Goal: Task Accomplishment & Management: Manage account settings

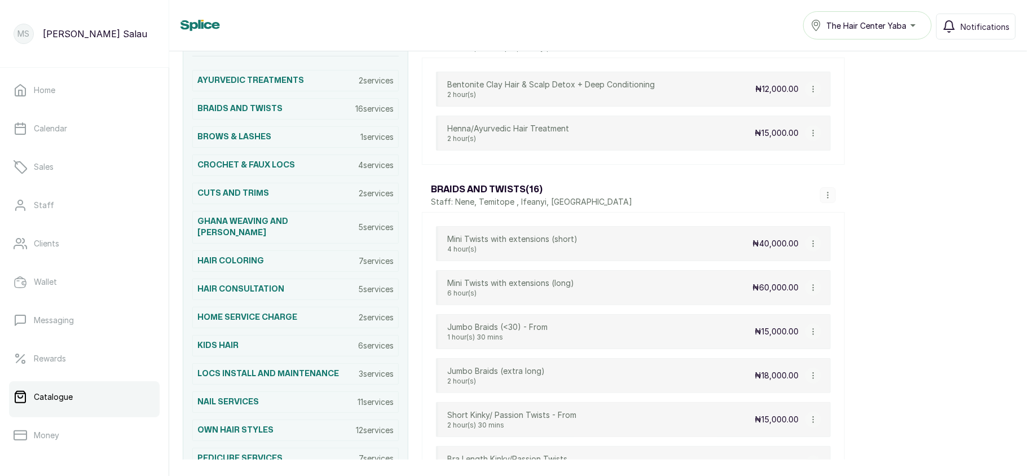
scroll to position [271, 0]
click at [222, 400] on h3 "NAIL SERVICES" at bounding box center [227, 402] width 61 height 11
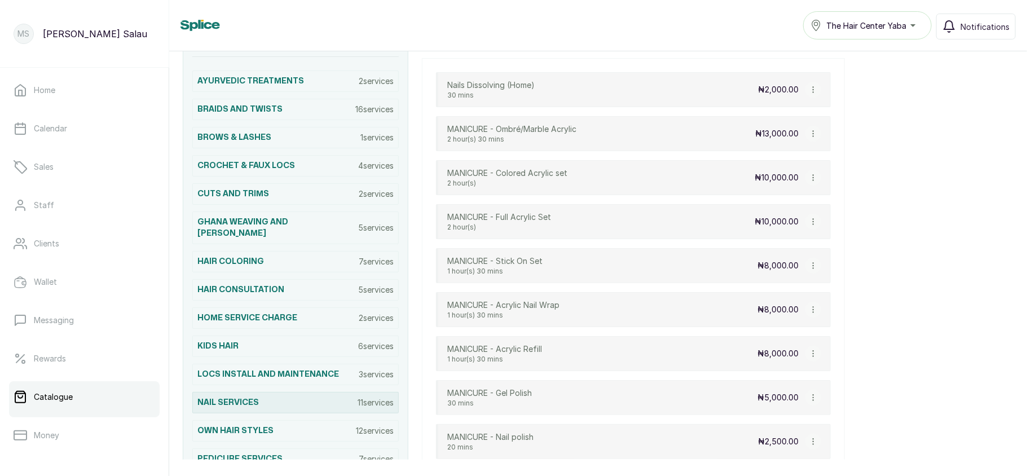
scroll to position [246, 0]
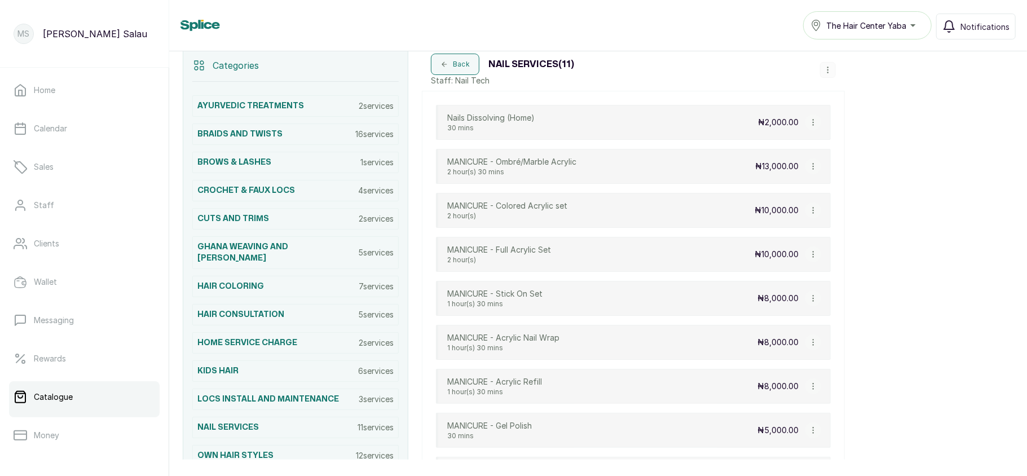
click at [534, 121] on p "Nails Dissolving (Home)" at bounding box center [490, 117] width 87 height 11
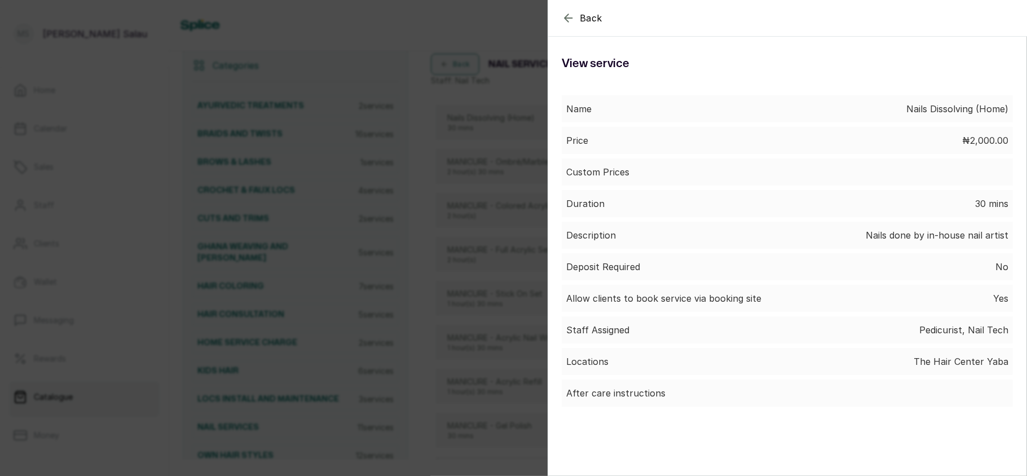
click at [468, 254] on div "Back Service View service Name Nails Dissolving (Home) Price ₦2,000.00 Custom P…" at bounding box center [513, 238] width 1027 height 476
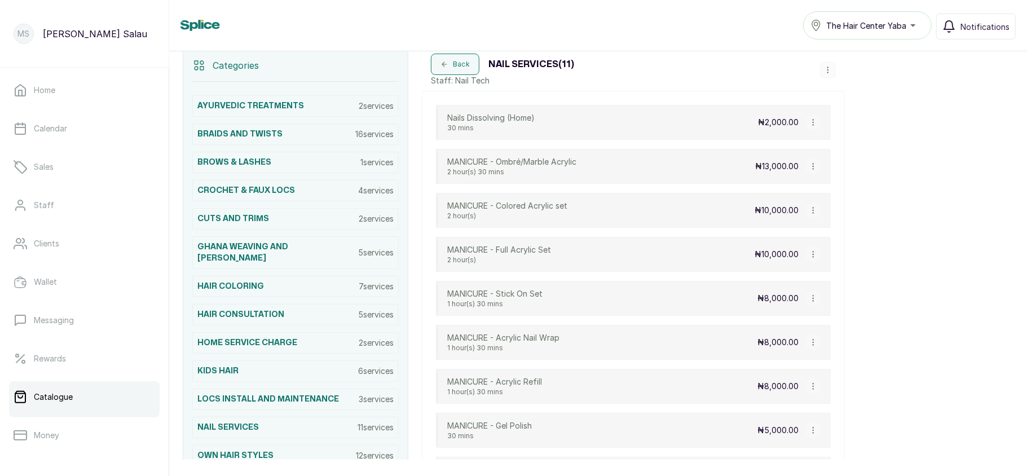
click at [812, 122] on icon "button" at bounding box center [813, 122] width 8 height 8
click at [842, 165] on span "Edit Service" at bounding box center [867, 167] width 51 height 14
select select "fixed"
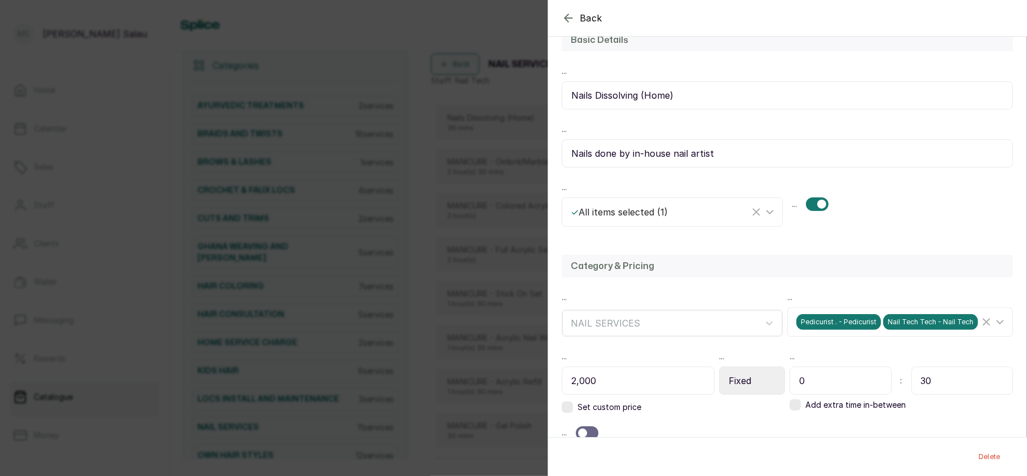
scroll to position [114, 0]
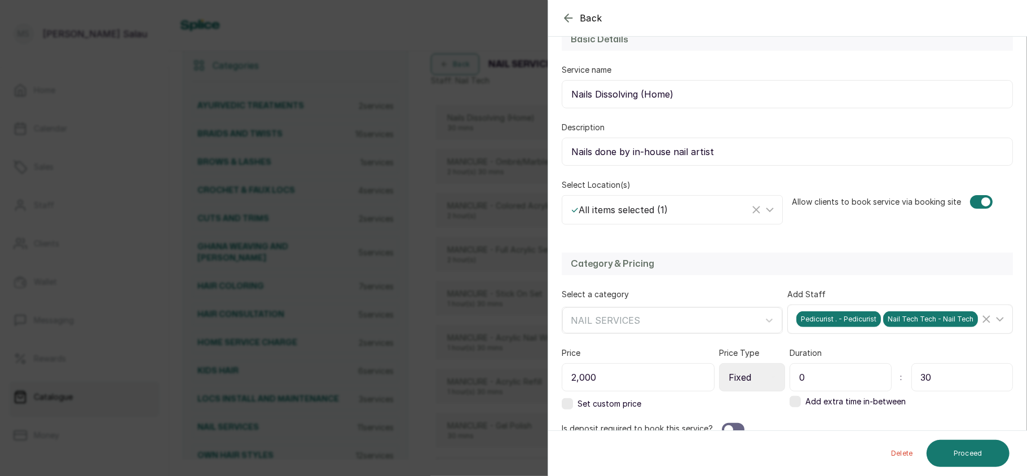
click at [940, 327] on span "Nail Tech Tech - Nail Tech" at bounding box center [930, 319] width 95 height 16
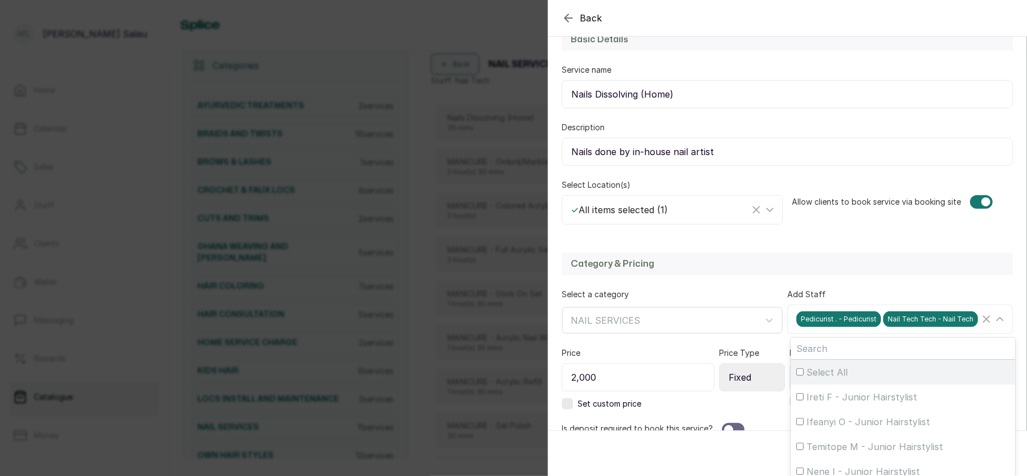
scroll to position [52, 0]
click at [798, 450] on div "Pedicurist . - Pedicurist" at bounding box center [902, 444] width 213 height 14
click at [798, 448] on input "Pedicurist . - Pedicurist" at bounding box center [799, 443] width 7 height 7
checkbox input "false"
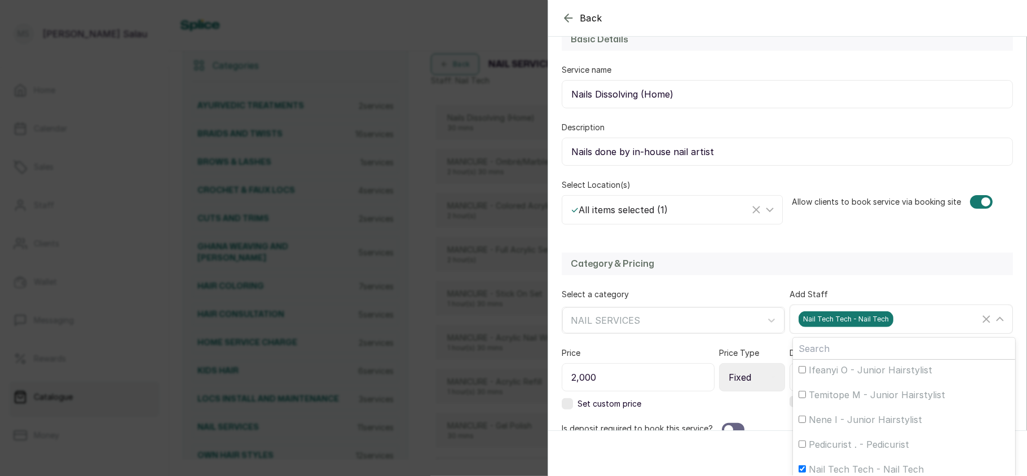
click at [922, 322] on div "Nail Tech Tech - Nail Tech" at bounding box center [888, 319] width 181 height 16
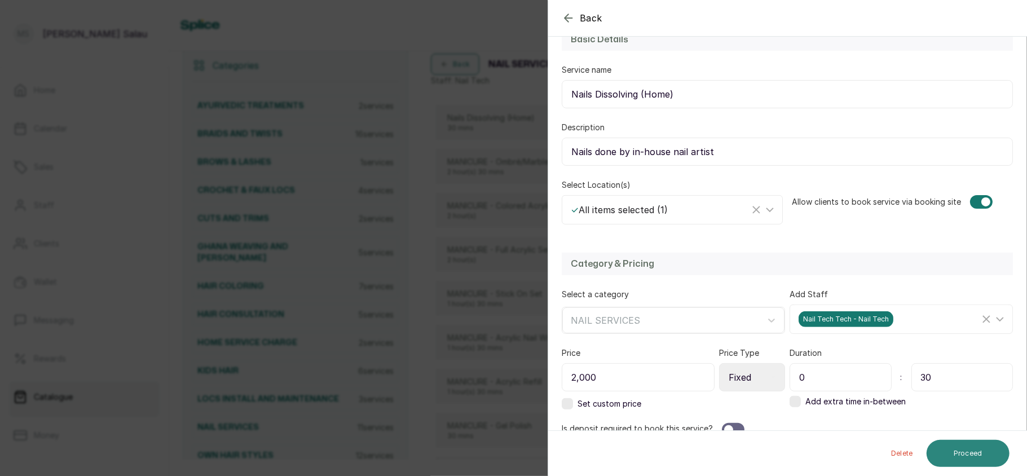
click at [967, 449] on button "Proceed" at bounding box center [967, 453] width 83 height 27
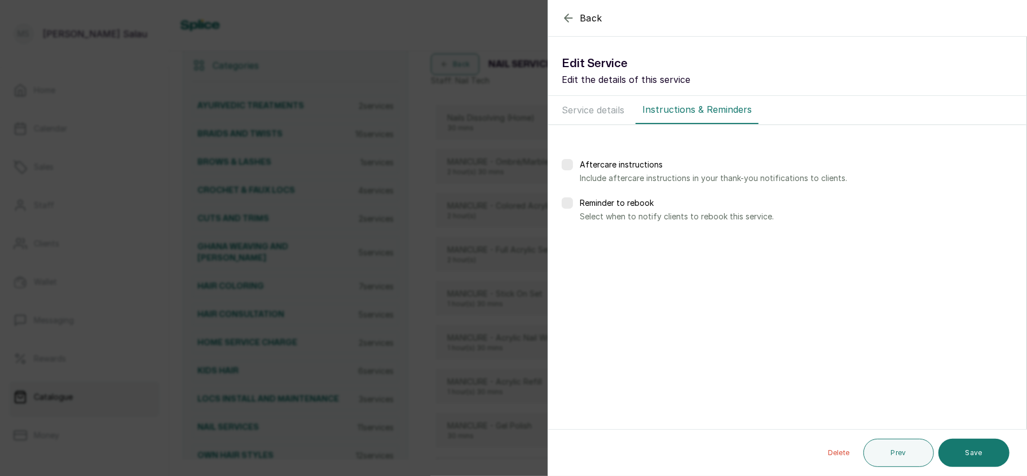
scroll to position [0, 0]
click at [967, 449] on button "Save" at bounding box center [973, 453] width 71 height 28
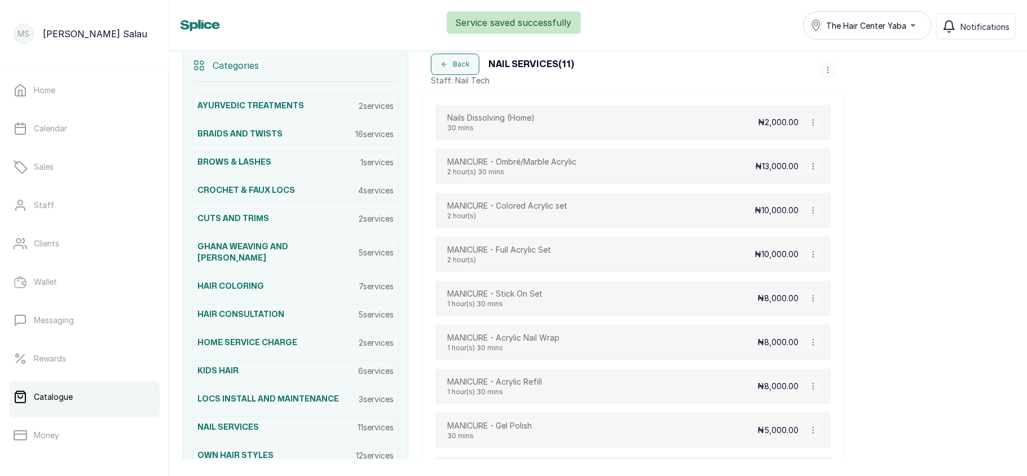
click at [729, 172] on div "MANICURE - Ombré/Marble Acrylic 2 hour(s) 30 mins ₦13,000.00" at bounding box center [633, 166] width 395 height 35
click at [772, 166] on p "₦13,000.00" at bounding box center [776, 166] width 43 height 11
click at [616, 159] on div "MANICURE - Ombré/Marble Acrylic 2 hour(s) 30 mins ₦13,000.00" at bounding box center [633, 166] width 395 height 35
click at [719, 170] on div "MANICURE - Ombré/Marble Acrylic 2 hour(s) 30 mins ₦13,000.00" at bounding box center [633, 166] width 395 height 35
click at [776, 167] on p "₦13,000.00" at bounding box center [776, 166] width 43 height 11
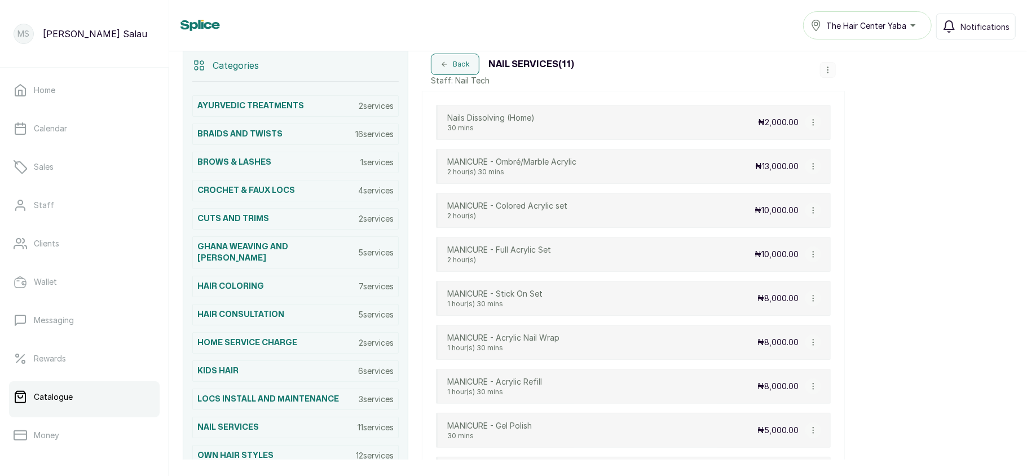
click at [812, 170] on icon "button" at bounding box center [813, 166] width 8 height 8
click at [843, 86] on span "View Service" at bounding box center [869, 81] width 55 height 14
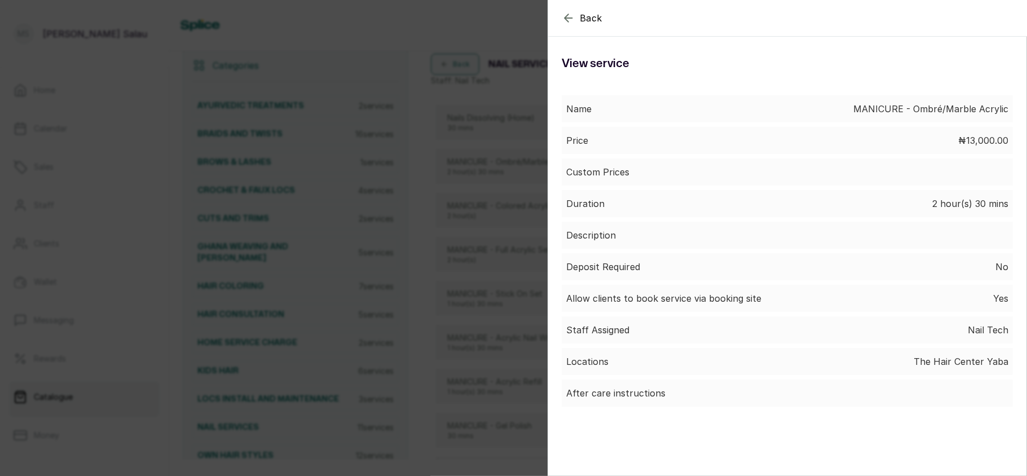
click at [450, 236] on div "Back Service View service Name MANICURE - Ombré/Marble Acrylic Price ₦13,000.00…" at bounding box center [513, 238] width 1027 height 476
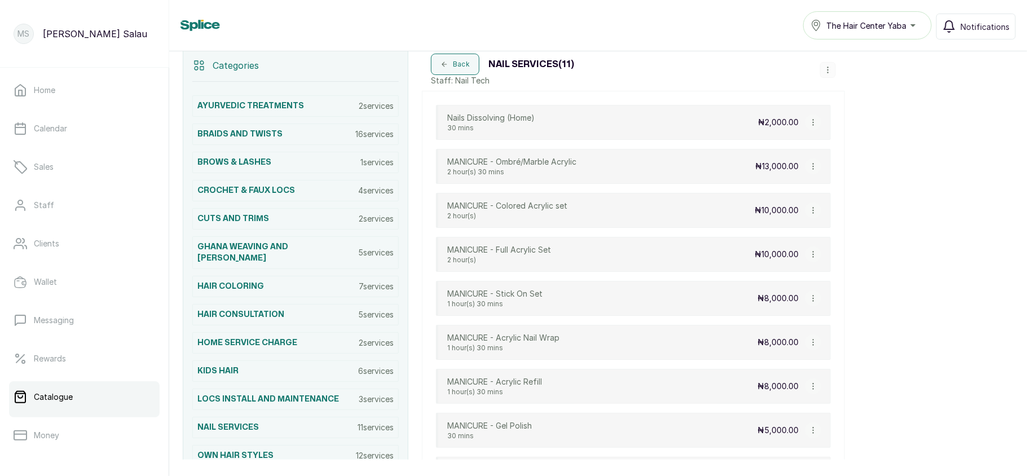
click at [807, 210] on button "button" at bounding box center [813, 210] width 16 height 16
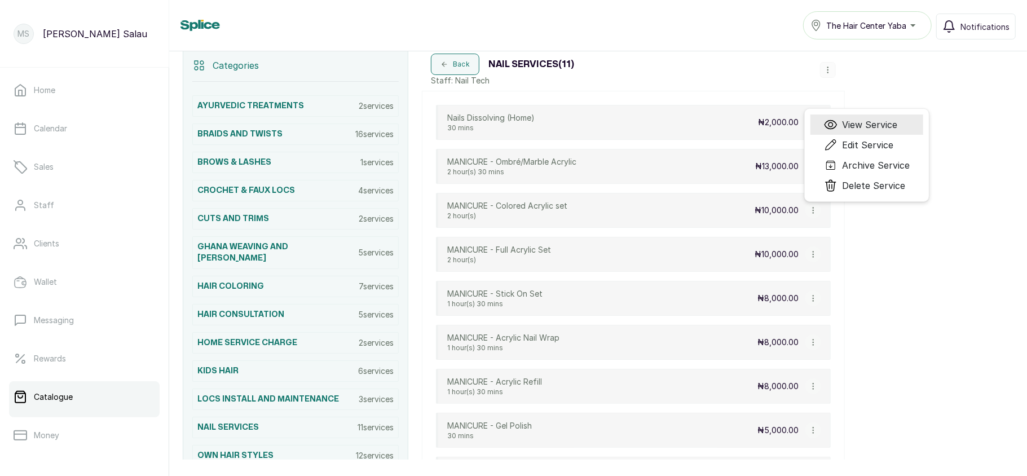
click at [863, 131] on span "View Service" at bounding box center [869, 125] width 55 height 14
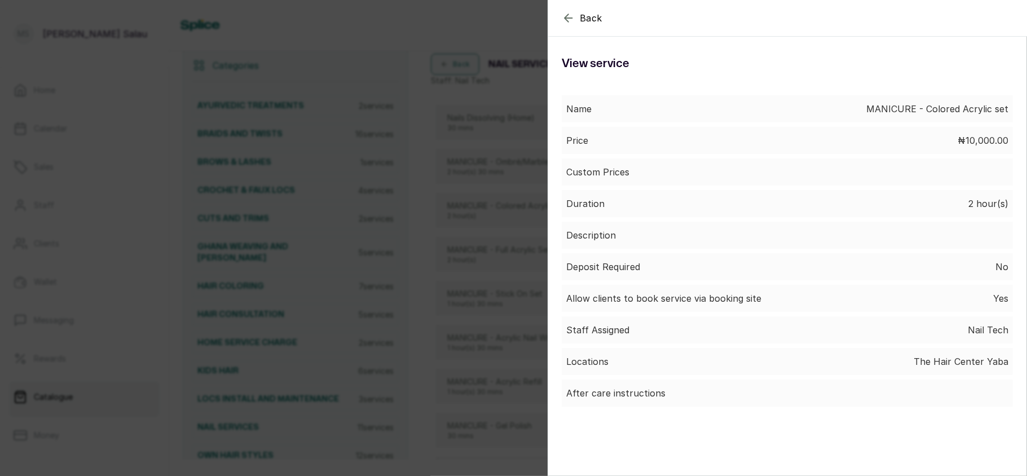
click at [458, 289] on div "Back Service View service Name MANICURE - Colored Acrylic set Price ₦10,000.00 …" at bounding box center [513, 238] width 1027 height 476
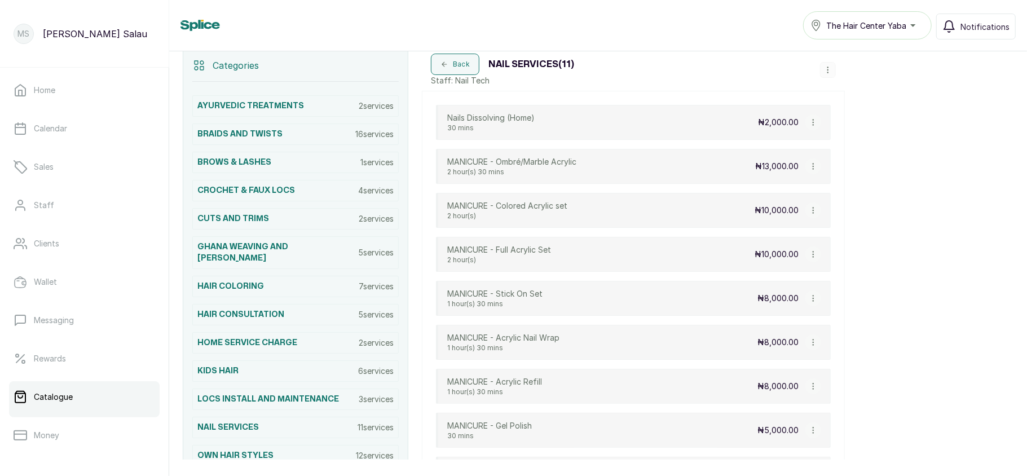
scroll to position [321, 0]
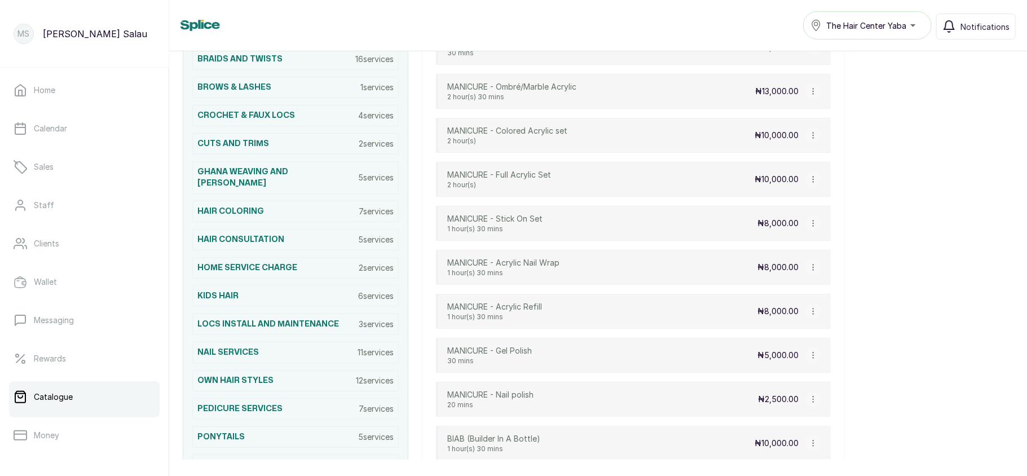
click at [812, 181] on icon "button" at bounding box center [812, 179] width 1 height 6
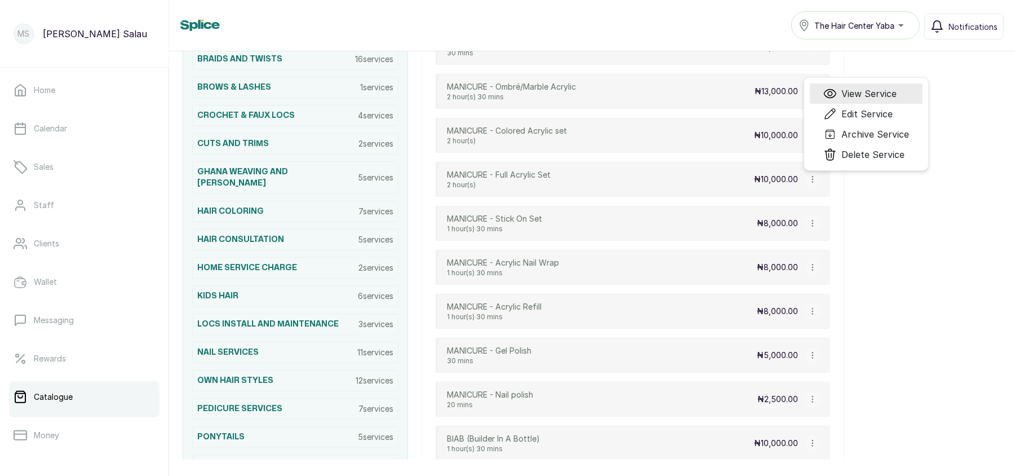
click at [864, 99] on span "View Service" at bounding box center [869, 94] width 55 height 14
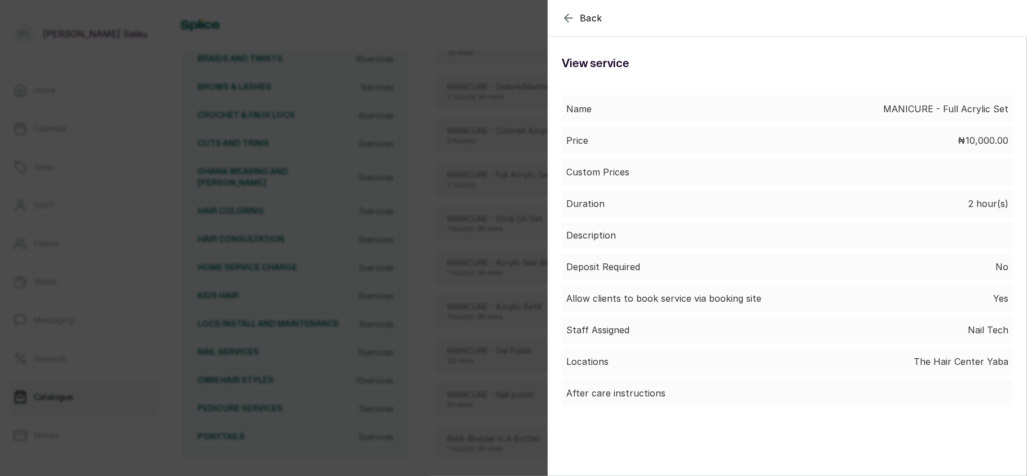
click at [479, 291] on div "Back Service View service Name MANICURE - Full Acrylic Set Price ₦10,000.00 Cus…" at bounding box center [513, 238] width 1027 height 476
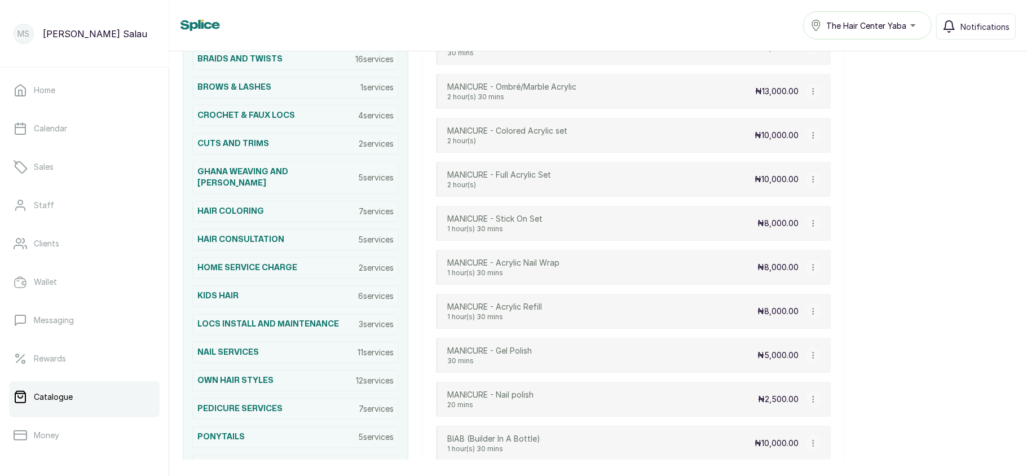
click at [809, 227] on icon "button" at bounding box center [813, 223] width 8 height 8
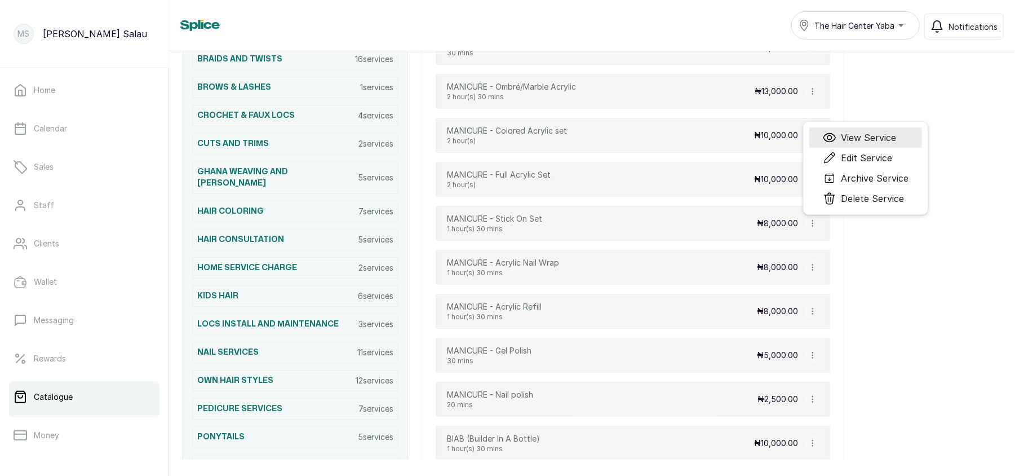
click at [846, 144] on span "View Service" at bounding box center [868, 138] width 55 height 14
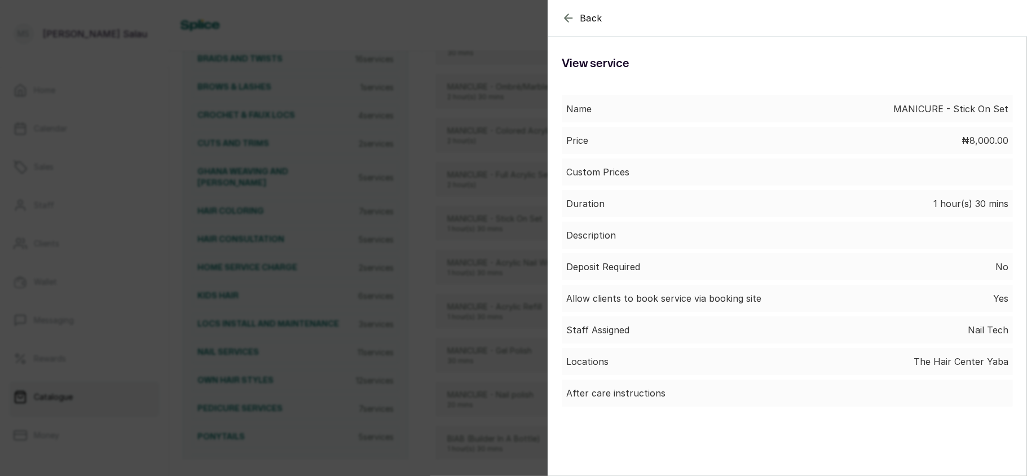
click at [451, 311] on div "Back Service View service Name MANICURE - Stick On Set Price ₦8,000.00 Custom P…" at bounding box center [513, 238] width 1027 height 476
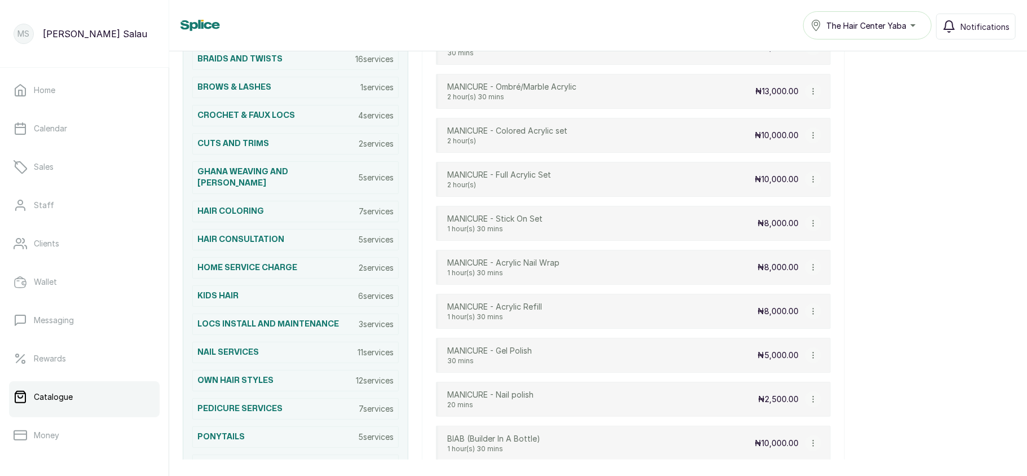
click at [811, 313] on icon "button" at bounding box center [813, 311] width 8 height 8
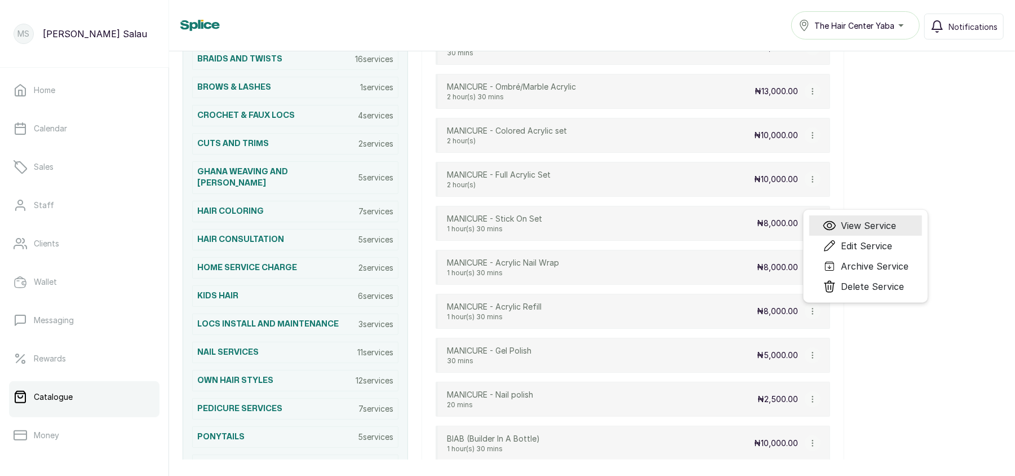
click at [866, 228] on span "View Service" at bounding box center [868, 226] width 55 height 14
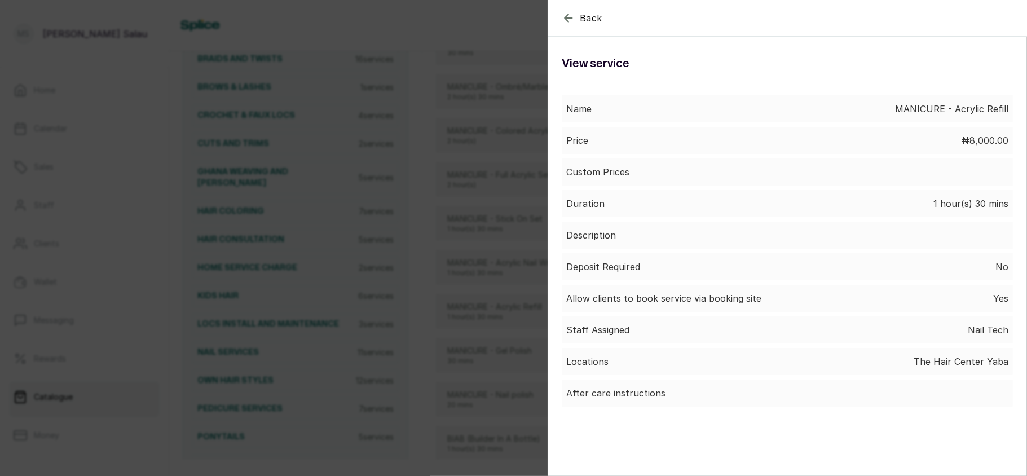
click at [480, 287] on div "Back Service View service Name MANICURE - Acrylic Refill Price ₦8,000.00 Custom…" at bounding box center [513, 238] width 1027 height 476
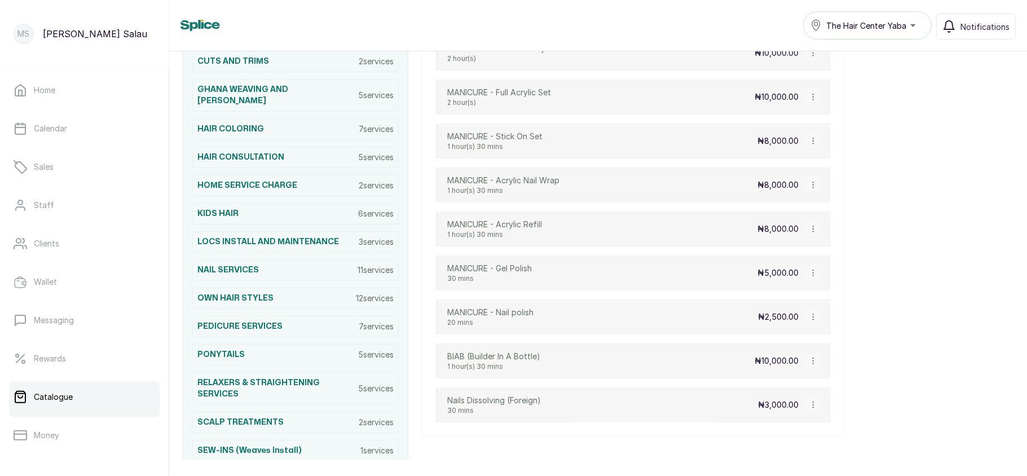
scroll to position [416, 0]
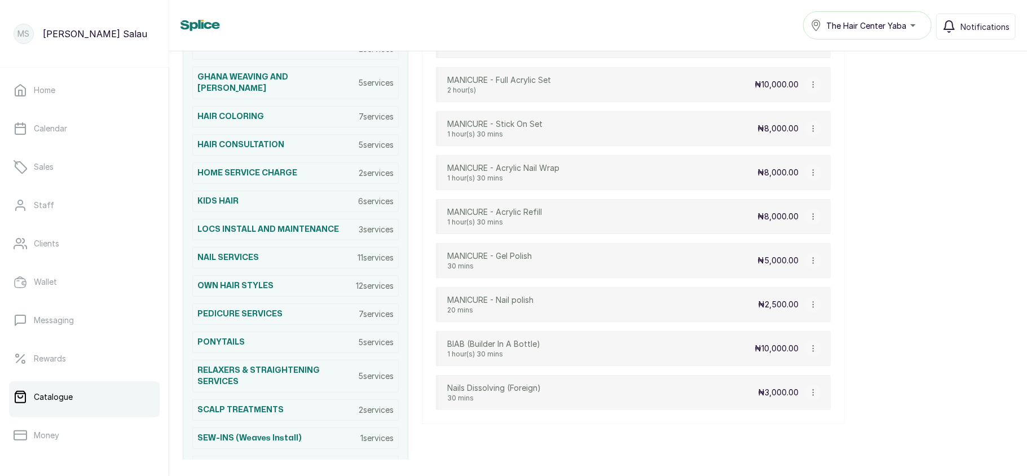
click at [812, 263] on icon "button" at bounding box center [812, 261] width 1 height 6
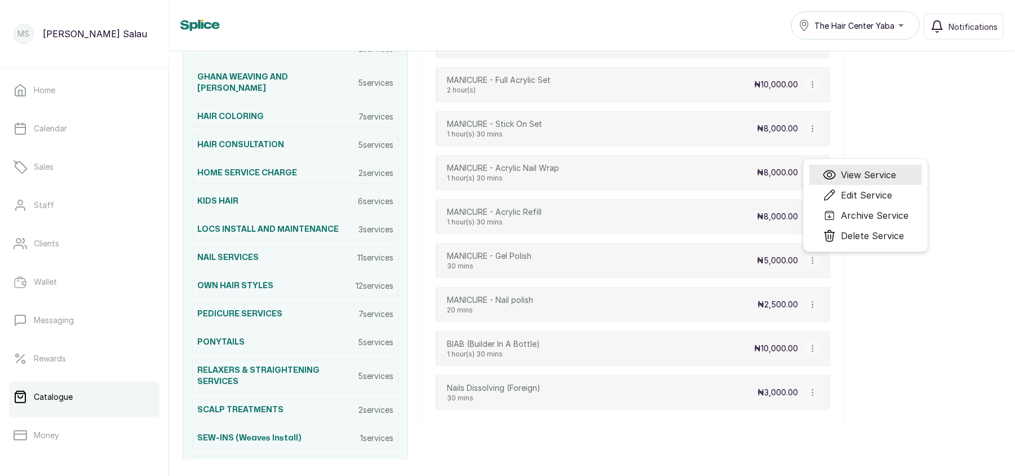
click at [858, 179] on span "View Service" at bounding box center [868, 175] width 55 height 14
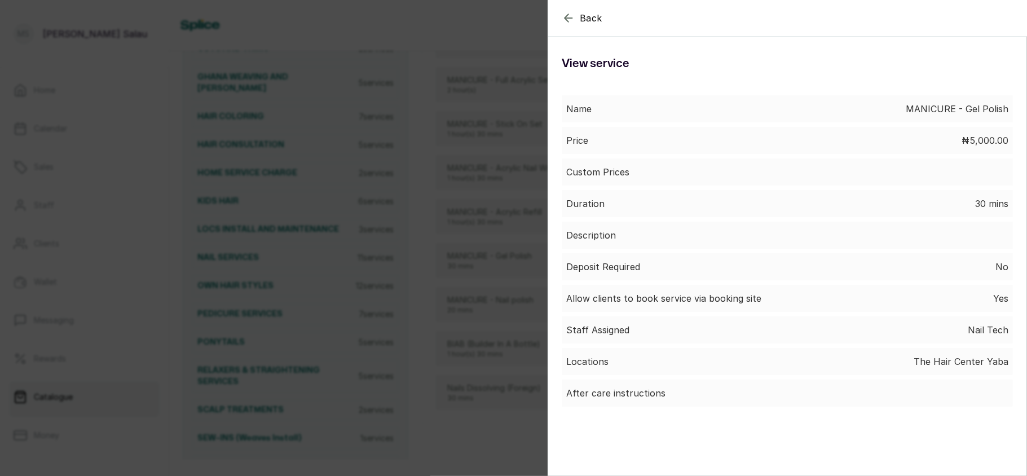
click at [484, 274] on div "Back Service View service Name MANICURE - Gel Polish Price ₦5,000.00 Custom Pri…" at bounding box center [513, 238] width 1027 height 476
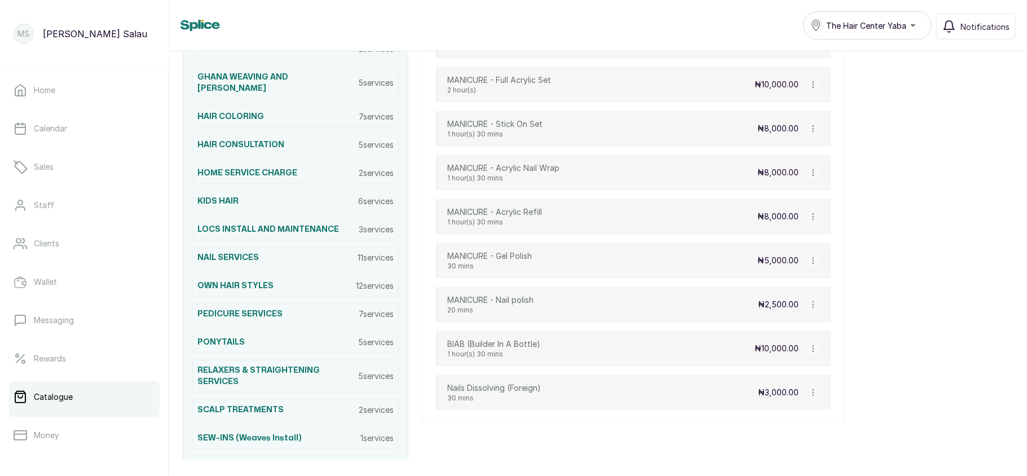
click at [810, 308] on icon "button" at bounding box center [813, 304] width 8 height 8
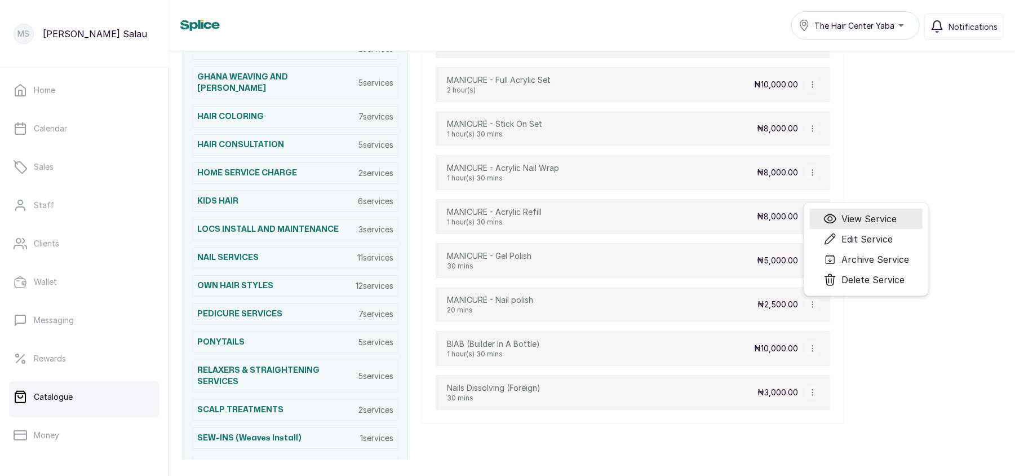
click at [864, 219] on span "View Service" at bounding box center [869, 219] width 55 height 14
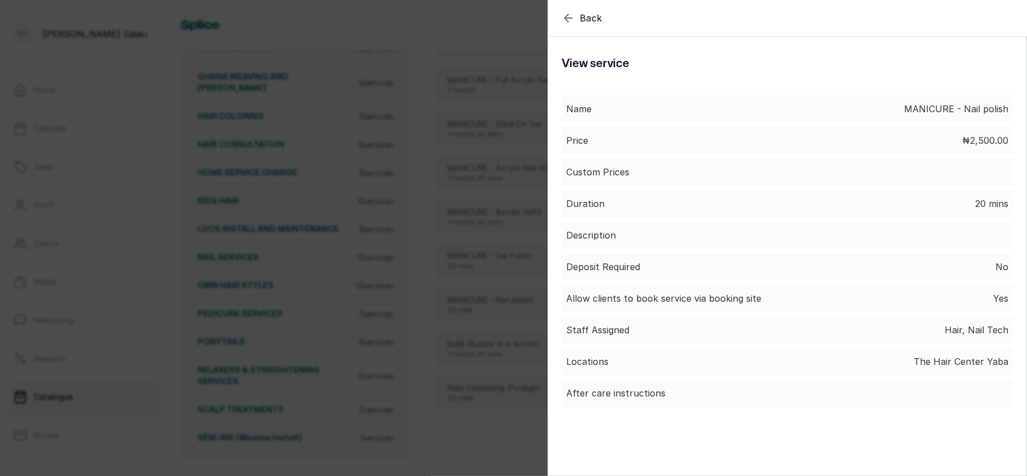
click at [470, 299] on div "Back Service View service Name MANICURE - Nail polish Price ₦2,500.00 Custom Pr…" at bounding box center [513, 238] width 1027 height 476
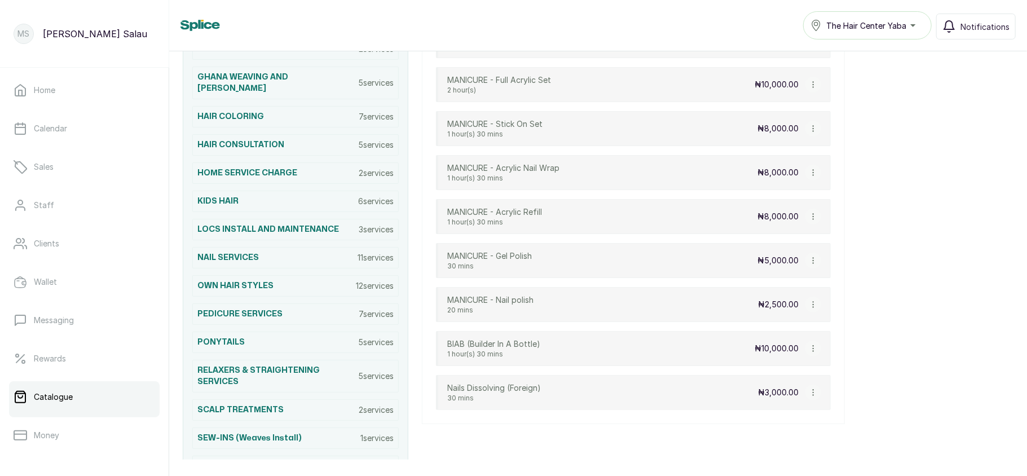
click at [813, 308] on icon "button" at bounding box center [813, 304] width 8 height 8
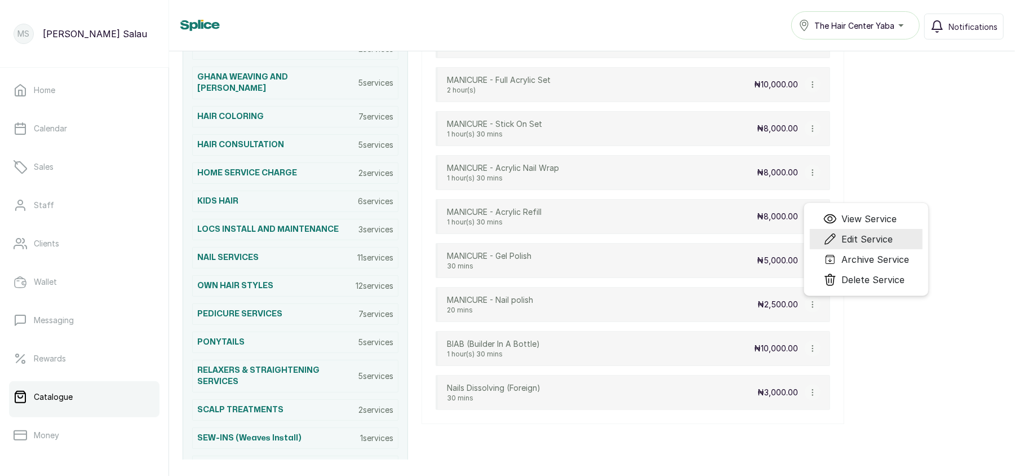
click at [862, 246] on span "Edit Service" at bounding box center [867, 239] width 51 height 14
select select "fixed"
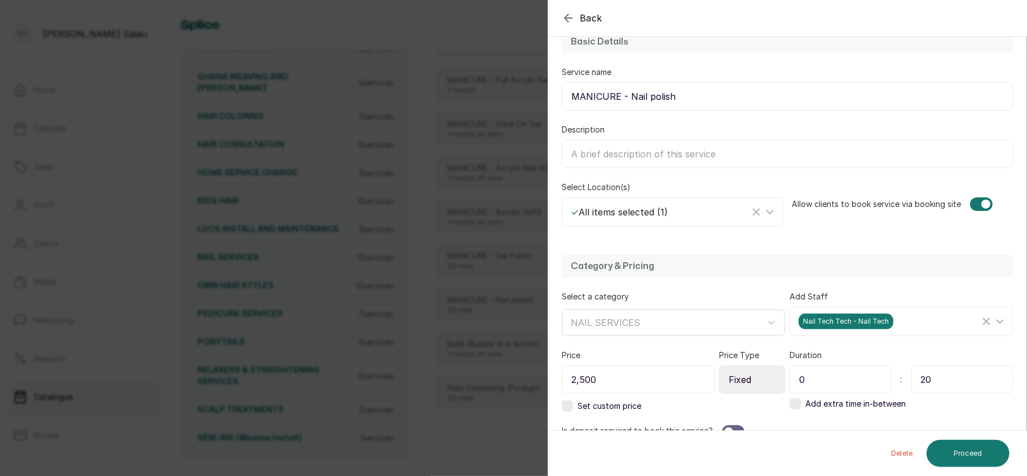
scroll to position [113, 0]
click at [499, 334] on div "Back Service Edit Service Edit the details of this service Service details Inst…" at bounding box center [513, 238] width 1027 height 476
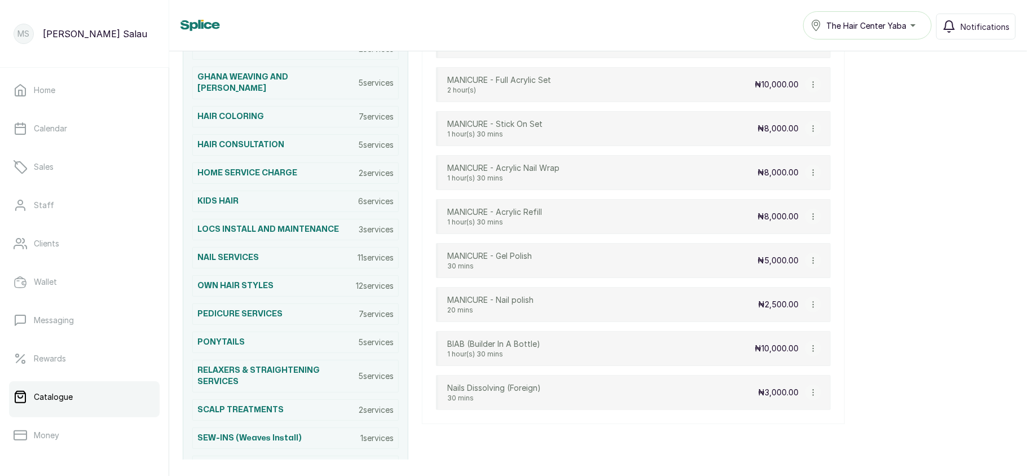
click at [779, 307] on p "₦2,500.00" at bounding box center [778, 304] width 41 height 11
click at [809, 308] on icon "button" at bounding box center [813, 304] width 8 height 8
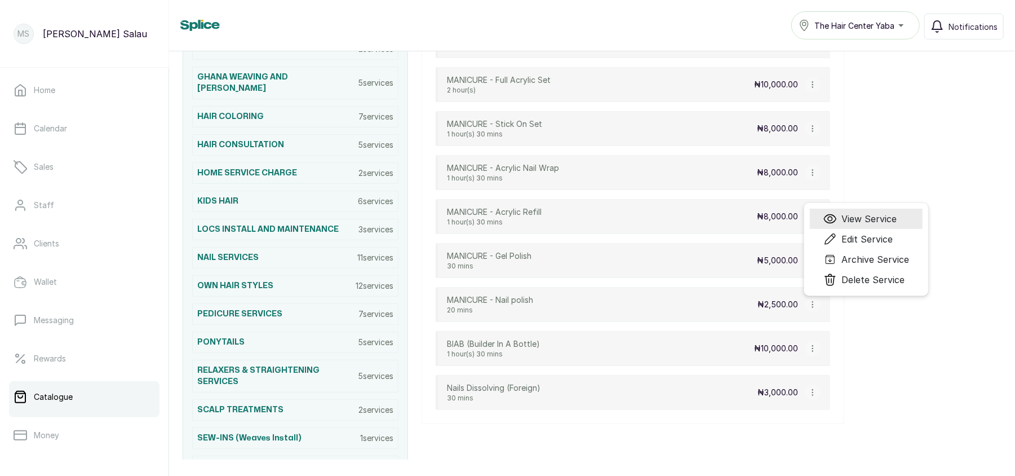
click at [852, 222] on span "View Service" at bounding box center [869, 219] width 55 height 14
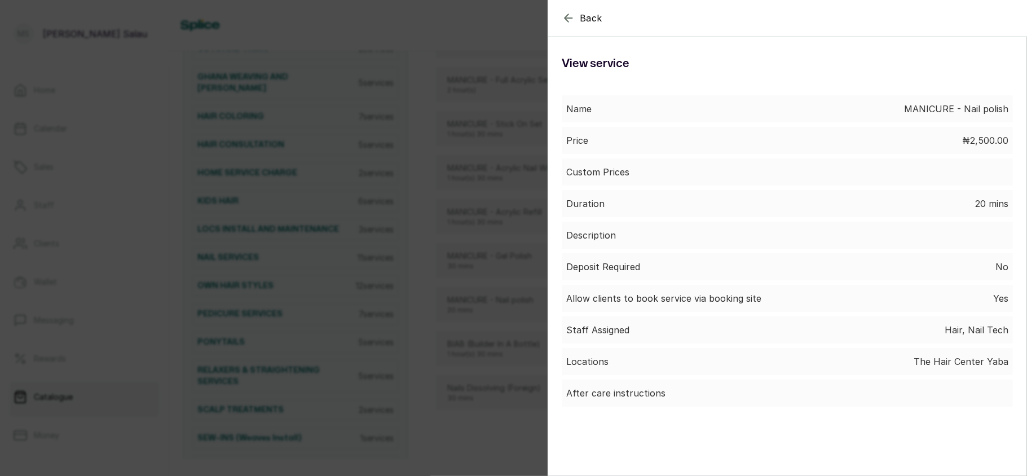
click at [472, 307] on div "Back Service View service Name MANICURE - Nail polish Price ₦2,500.00 Custom Pr…" at bounding box center [513, 238] width 1027 height 476
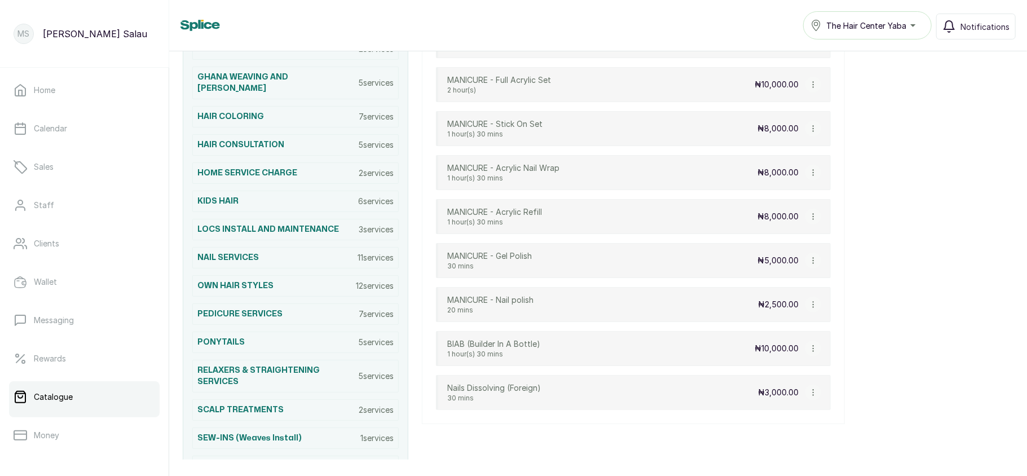
click at [807, 308] on button "button" at bounding box center [813, 305] width 16 height 16
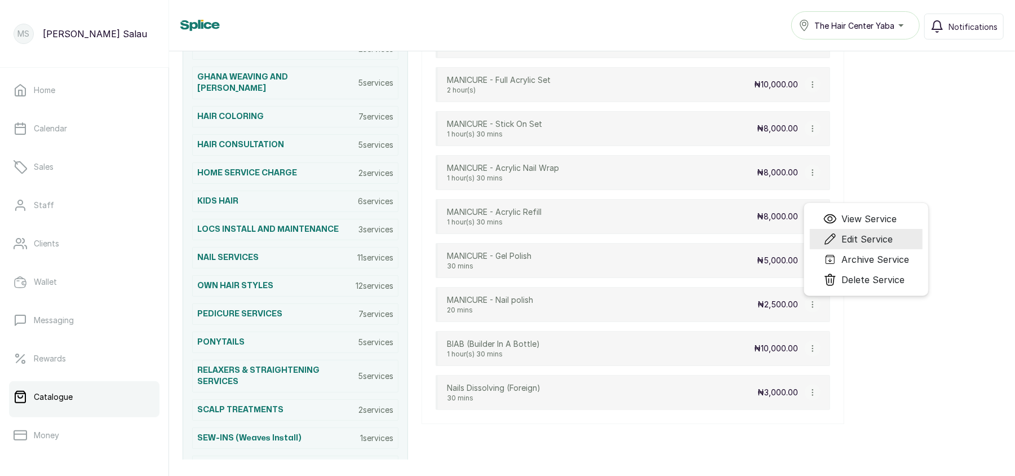
click at [864, 242] on span "Edit Service" at bounding box center [867, 239] width 51 height 14
select select "fixed"
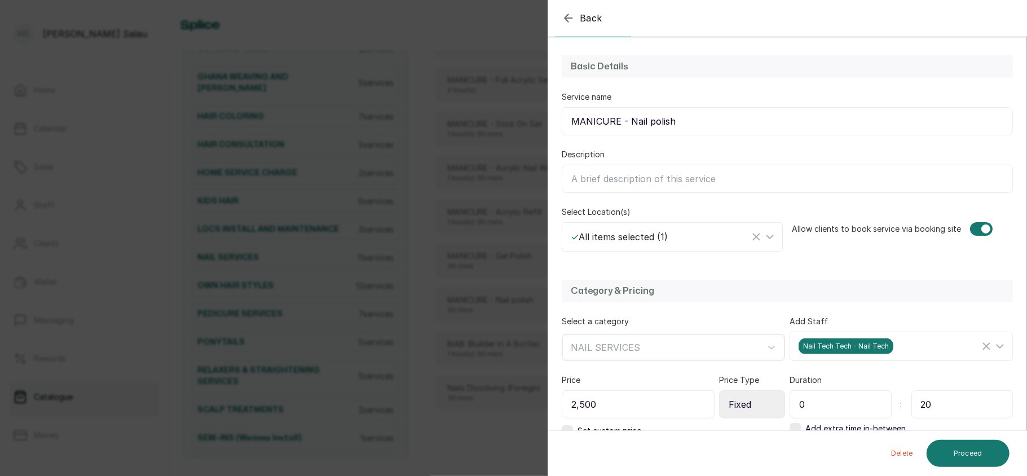
scroll to position [134, 0]
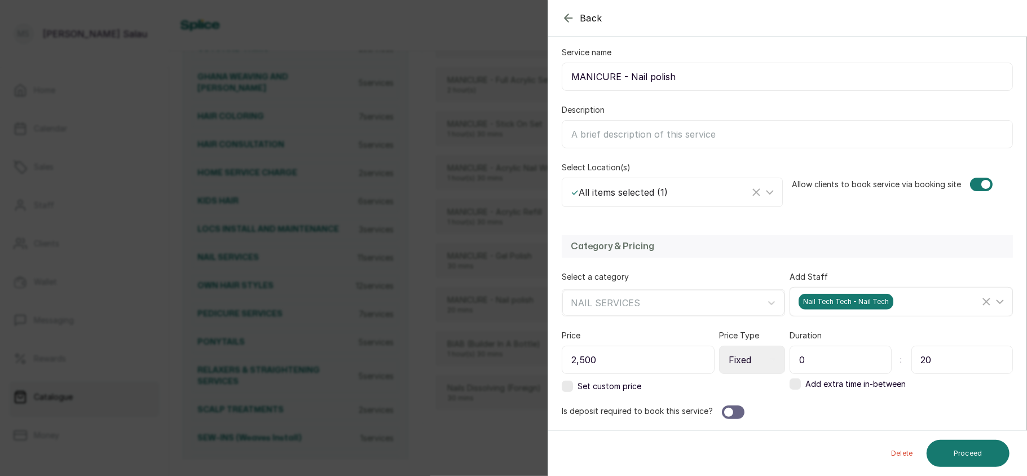
click at [906, 306] on div "Nail Tech Tech - Nail Tech" at bounding box center [888, 302] width 181 height 16
click at [519, 348] on div "Back Service Edit Service Edit the details of this service Service details Inst…" at bounding box center [513, 238] width 1027 height 476
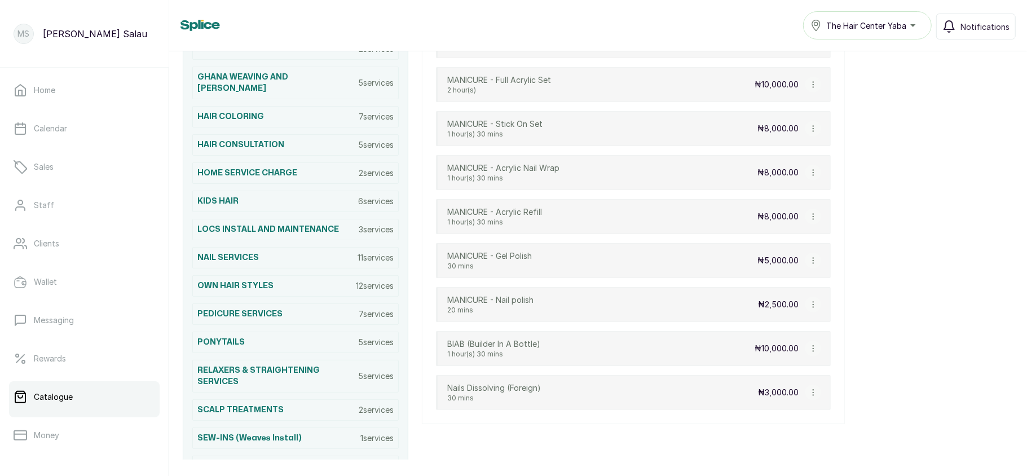
click at [789, 354] on p "₦10,000.00" at bounding box center [776, 348] width 44 height 11
click at [812, 351] on icon "button" at bounding box center [812, 349] width 1 height 6
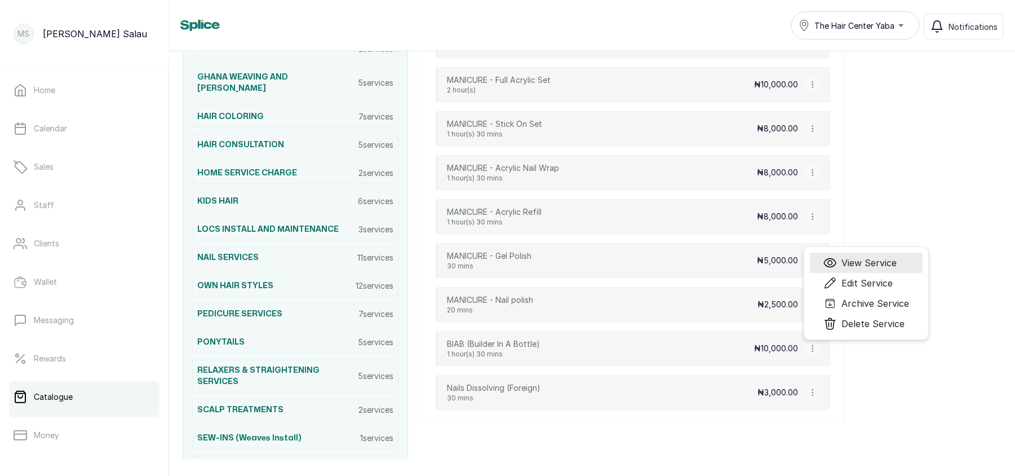
click at [846, 269] on span "View Service" at bounding box center [869, 263] width 55 height 14
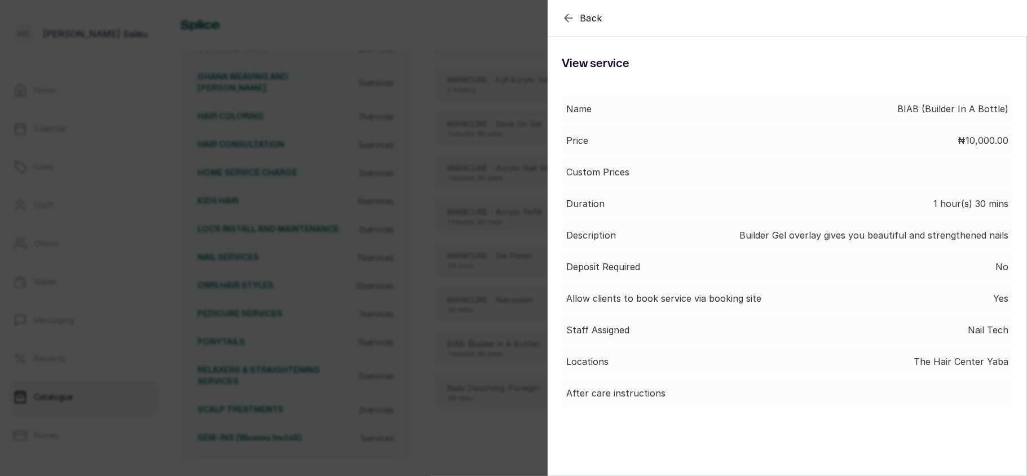
click at [479, 361] on div "Back Service View service Name BIAB (Builder In A Bottle) Price ₦10,000.00 Cust…" at bounding box center [513, 238] width 1027 height 476
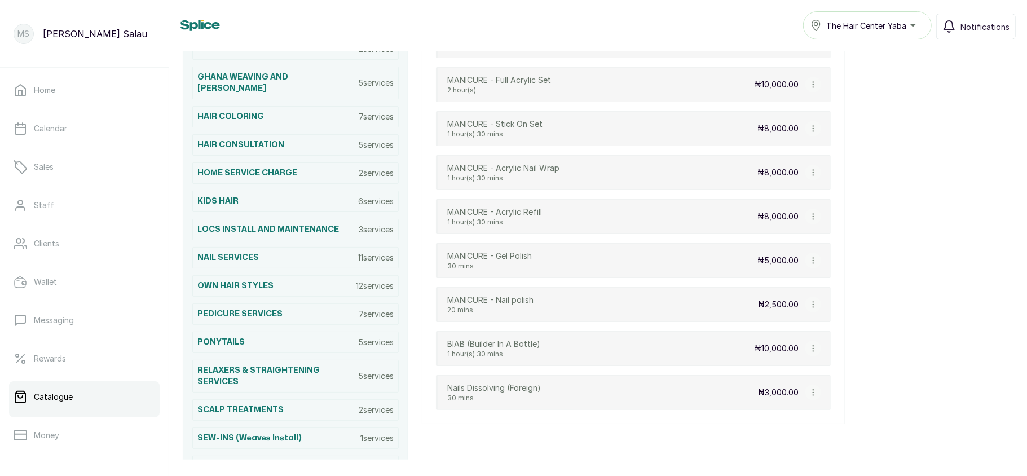
click at [809, 396] on icon "button" at bounding box center [813, 392] width 8 height 8
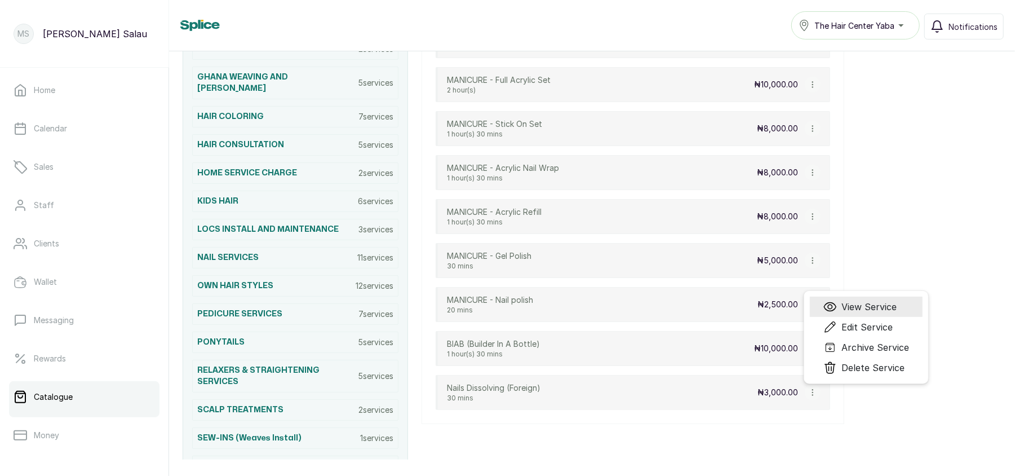
click at [858, 313] on span "View Service" at bounding box center [869, 307] width 55 height 14
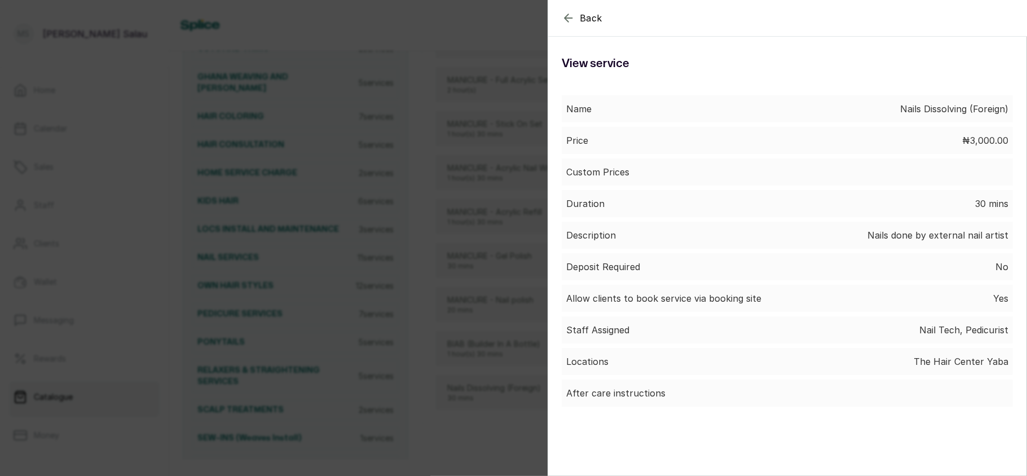
click at [474, 305] on div "Back Service View service Name Nails Dissolving (Foreign) Price ₦3,000.00 Custo…" at bounding box center [513, 238] width 1027 height 476
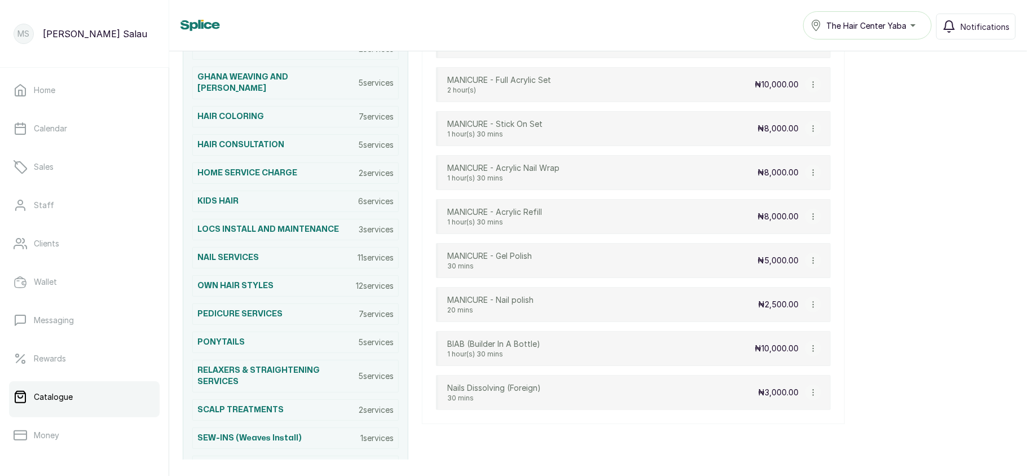
click at [809, 396] on icon "button" at bounding box center [813, 392] width 8 height 8
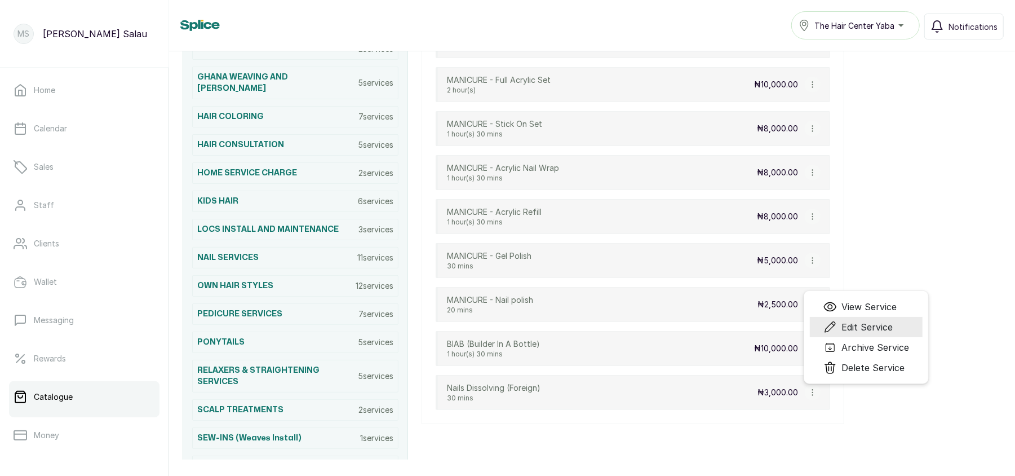
click at [846, 330] on span "Edit Service" at bounding box center [867, 327] width 51 height 14
select select "fixed"
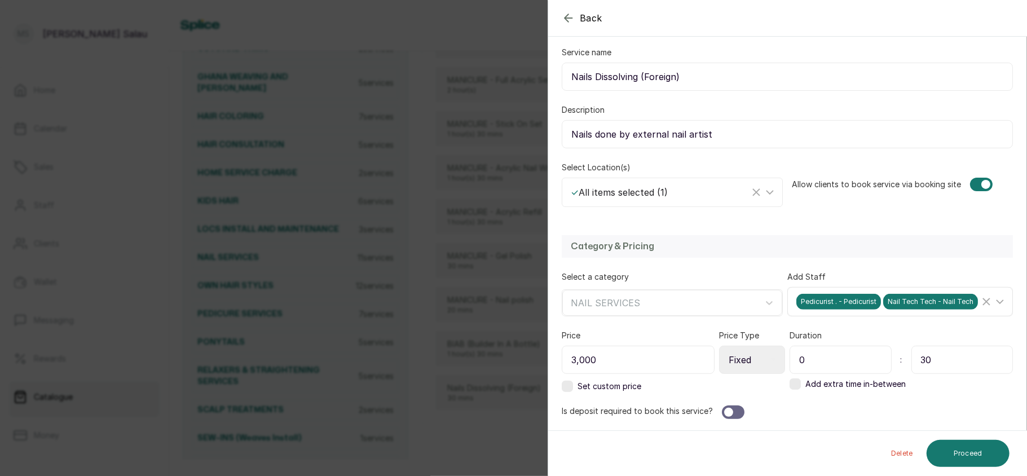
click at [905, 307] on span "Nail Tech Tech - Nail Tech" at bounding box center [930, 302] width 95 height 16
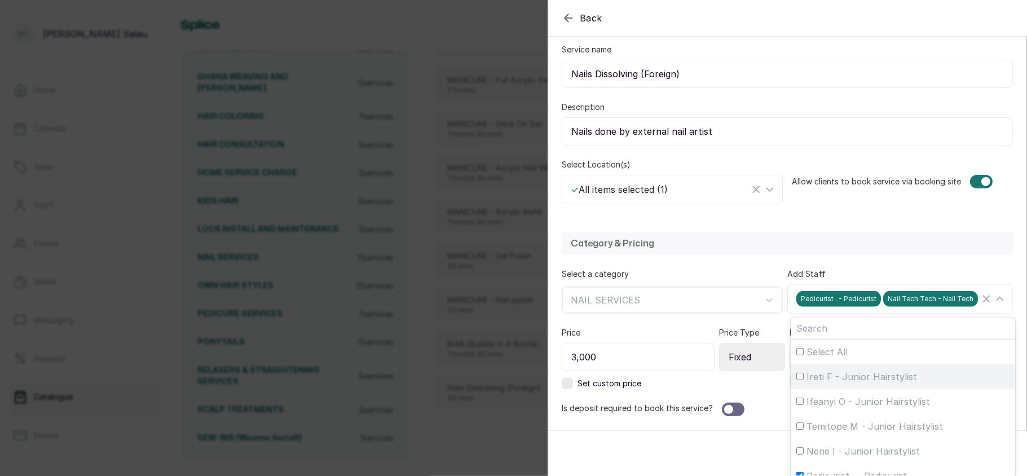
scroll to position [52, 0]
click at [806, 424] on span "Pedicurist . - Pedicurist" at bounding box center [856, 424] width 100 height 14
click at [803, 424] on input "Pedicurist . - Pedicurist" at bounding box center [799, 423] width 7 height 7
checkbox input "false"
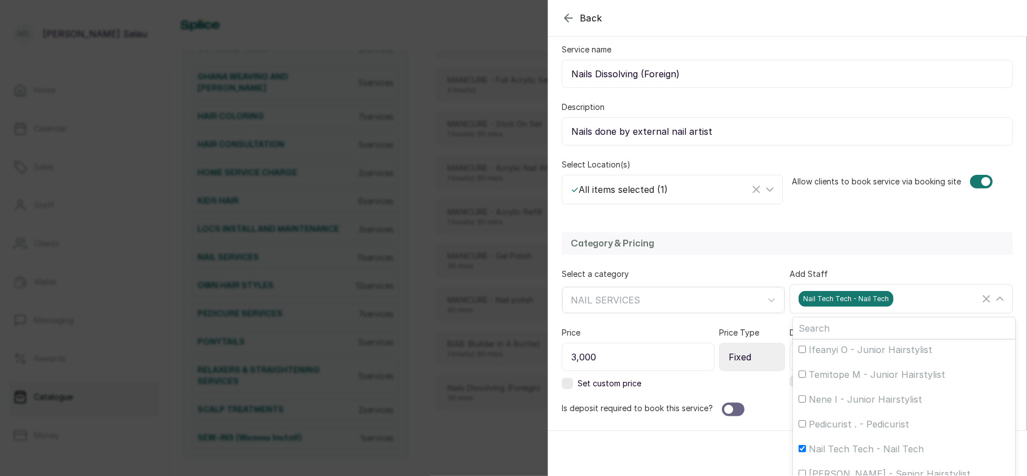
click at [929, 309] on div "Nail Tech Tech - Nail Tech" at bounding box center [902, 298] width 219 height 21
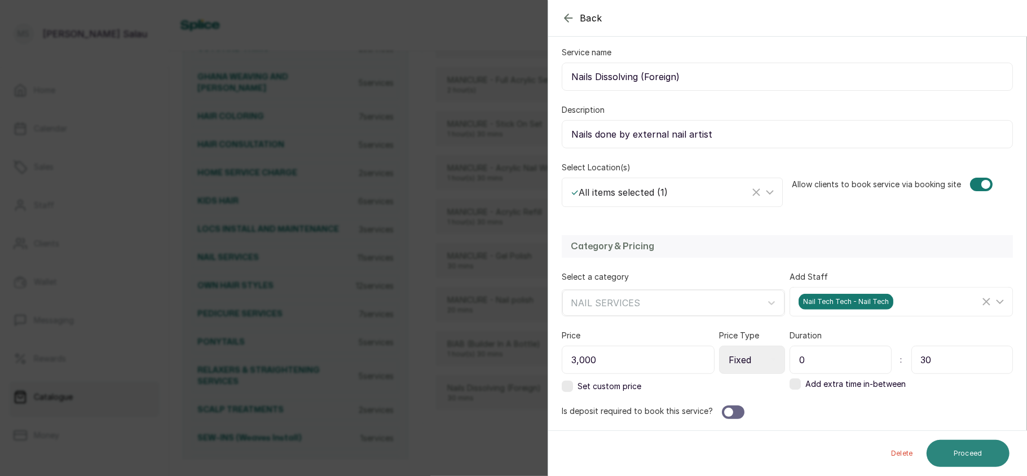
click at [972, 447] on button "Proceed" at bounding box center [967, 453] width 83 height 27
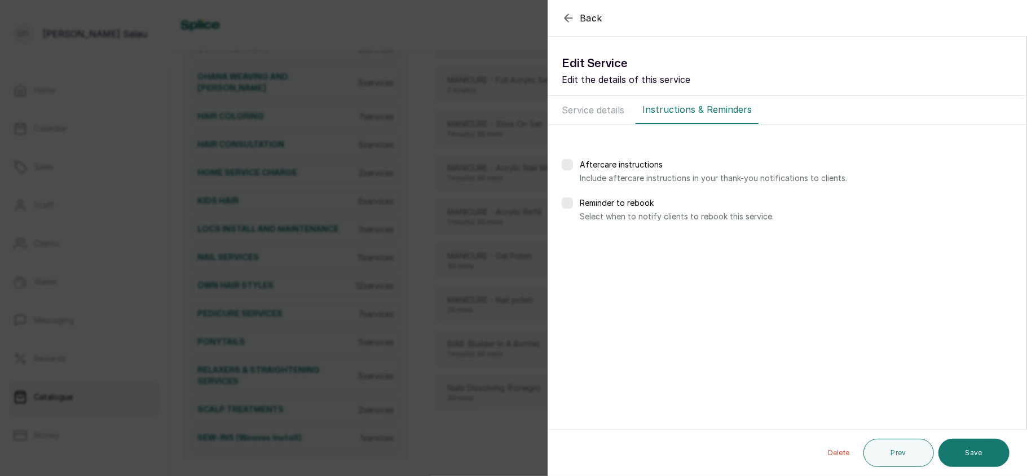
click at [972, 447] on button "Save" at bounding box center [973, 453] width 71 height 28
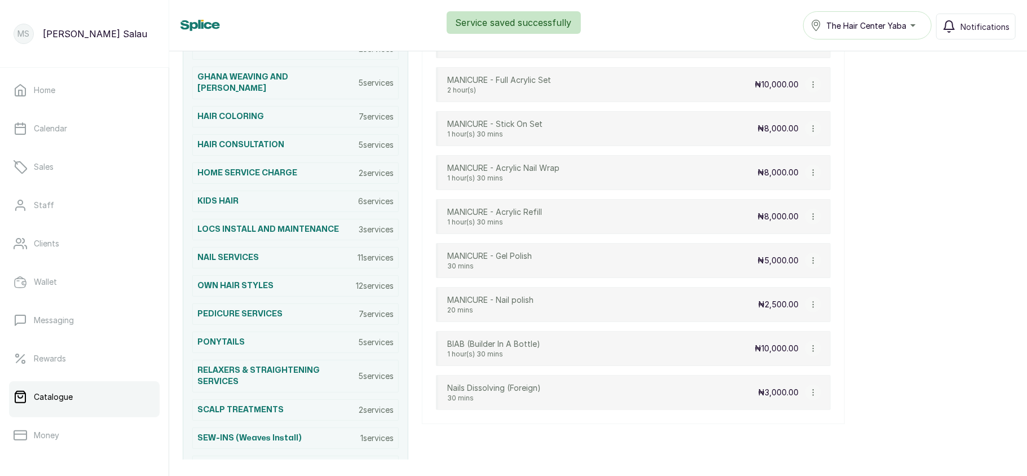
click at [811, 396] on icon "button" at bounding box center [813, 392] width 8 height 8
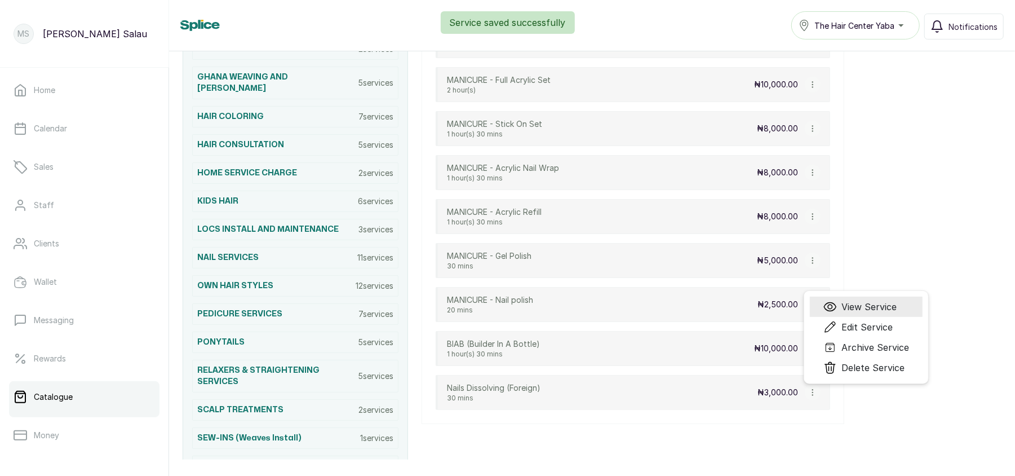
click at [857, 309] on span "View Service" at bounding box center [869, 307] width 55 height 14
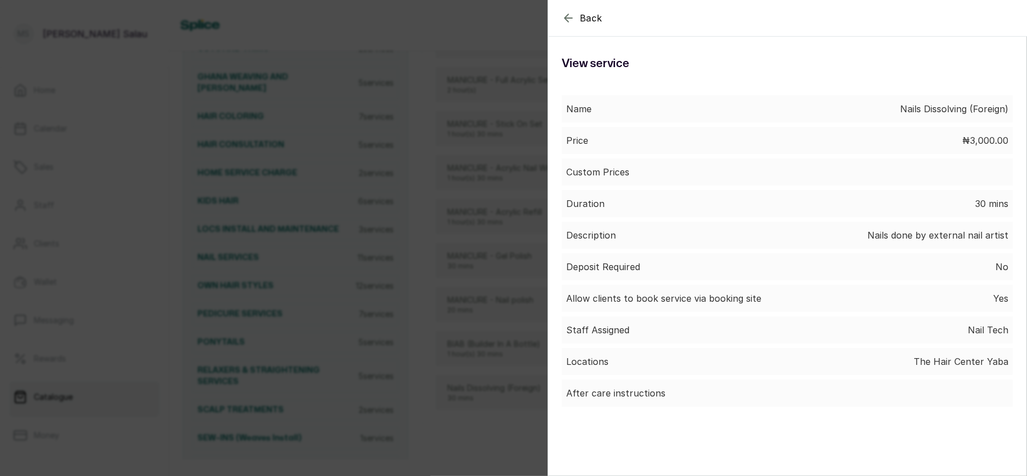
click at [521, 249] on div "Back Service View service Name Nails Dissolving (Foreign) Price ₦3,000.00 Custo…" at bounding box center [513, 238] width 1027 height 476
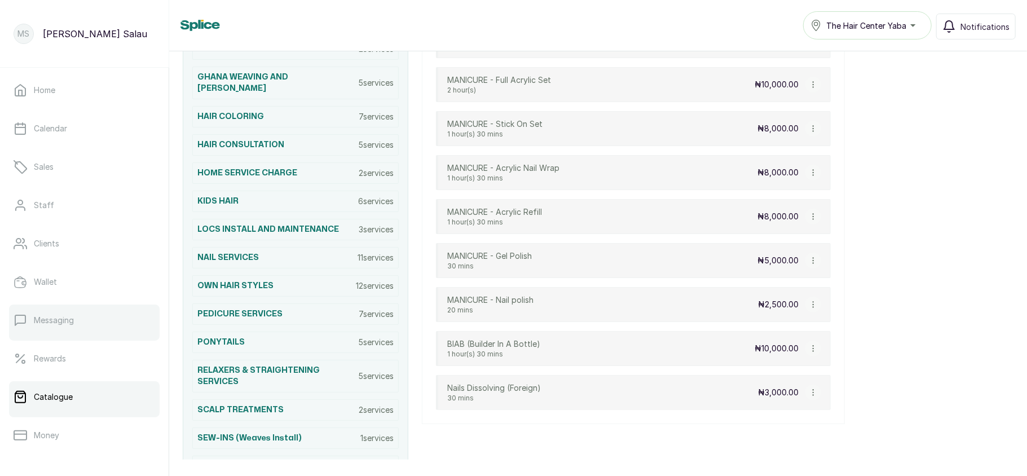
click at [47, 315] on p "Messaging" at bounding box center [54, 320] width 40 height 11
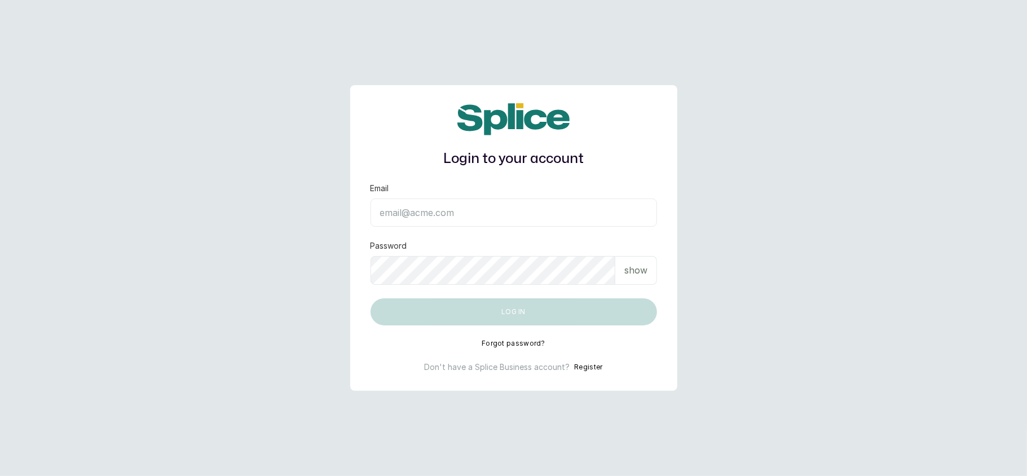
click at [436, 210] on input "Email" at bounding box center [513, 212] width 286 height 28
type input "layo@withsplice.com"
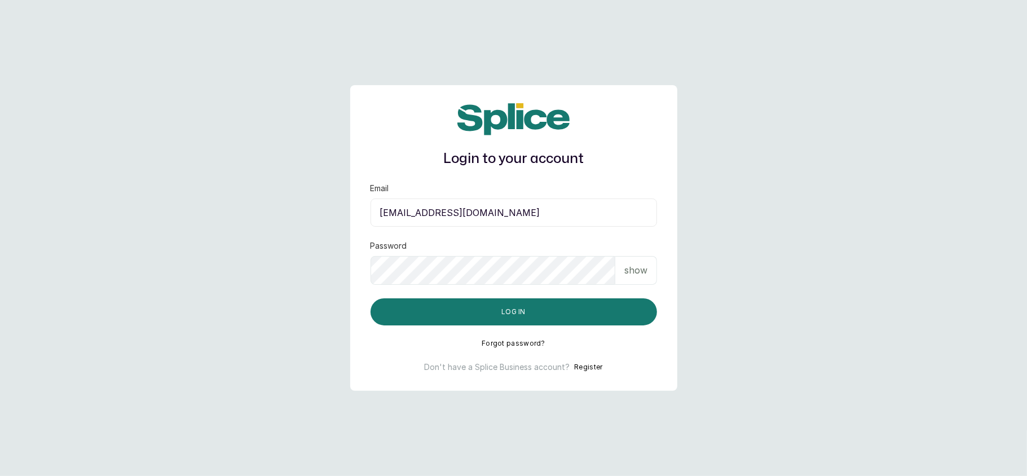
click at [634, 273] on p "show" at bounding box center [635, 270] width 23 height 14
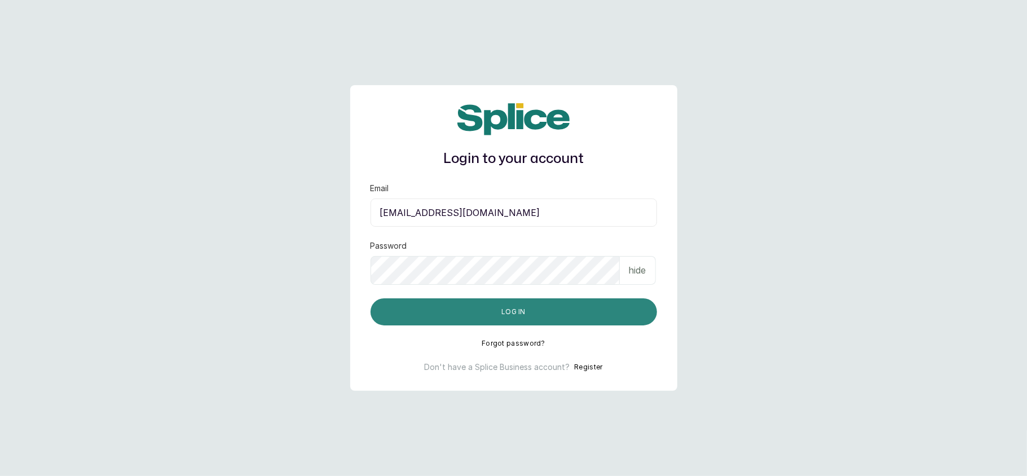
click at [594, 307] on button "Log in" at bounding box center [513, 311] width 286 height 27
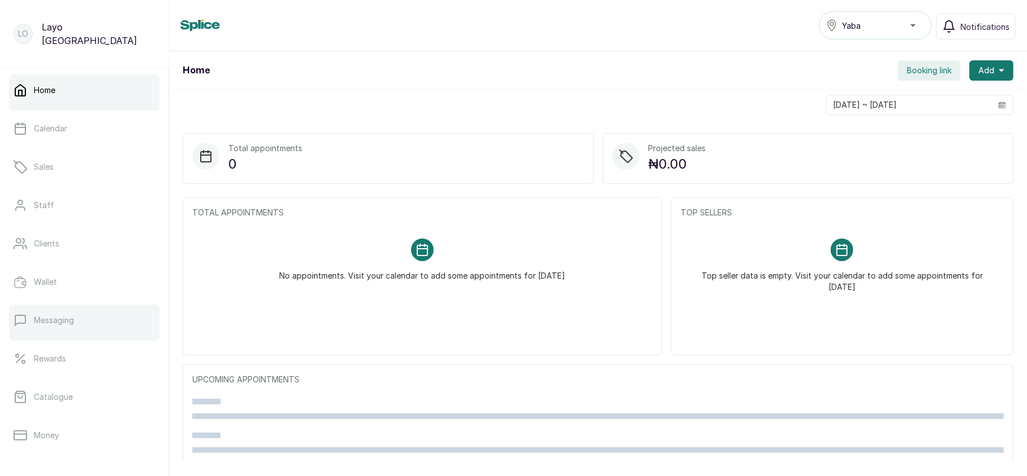
click at [52, 335] on link "Messaging" at bounding box center [84, 320] width 151 height 32
